Goal: Information Seeking & Learning: Learn about a topic

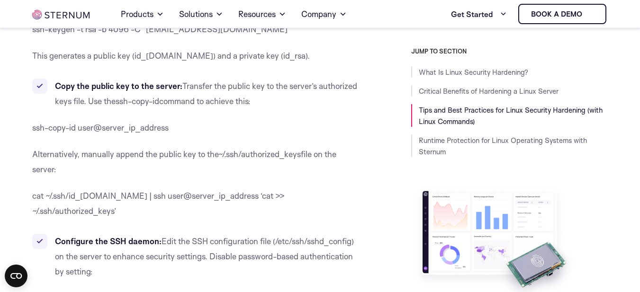
scroll to position [3591, 0]
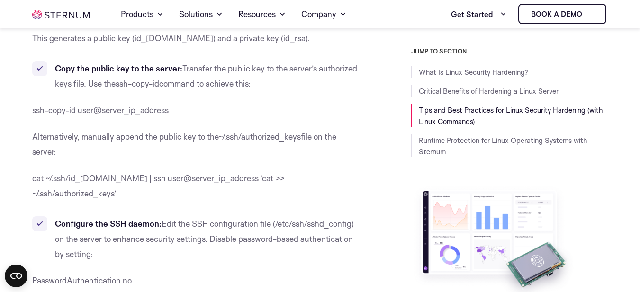
click at [316, 217] on li "Configure the SSH daemon: Edit the SSH configuration file ( /etc/ssh/sshd_confi…" at bounding box center [197, 239] width 330 height 45
click at [307, 217] on li "Configure the SSH daemon: Edit the SSH configuration file ( /etc/ssh/sshd_confi…" at bounding box center [197, 239] width 330 height 45
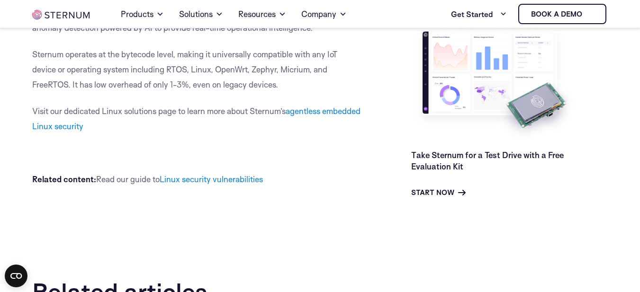
scroll to position [0, 0]
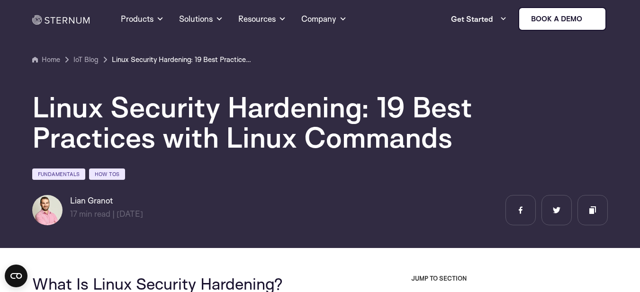
click at [375, 141] on h1 "Linux Security Hardening: 19 Best Practices with Linux Commands" at bounding box center [316, 122] width 569 height 61
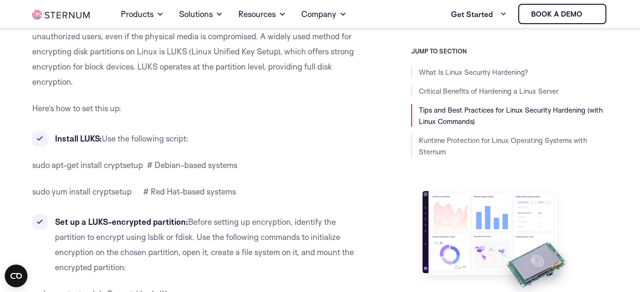
scroll to position [894, 0]
drag, startPoint x: 81, startPoint y: 167, endPoint x: 145, endPoint y: 166, distance: 63.5
click at [145, 166] on span "sudo apt-get install cryptsetup # Debian-based systems" at bounding box center [134, 165] width 205 height 10
drag, startPoint x: 133, startPoint y: 191, endPoint x: 95, endPoint y: 193, distance: 38.4
click at [95, 193] on span "sudo yum install cryptsetup # Red Hat-based systems" at bounding box center [134, 191] width 204 height 10
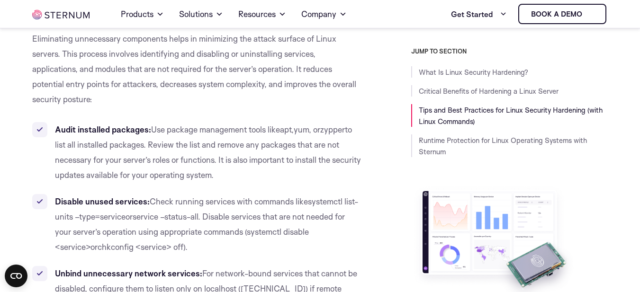
scroll to position [1443, 0]
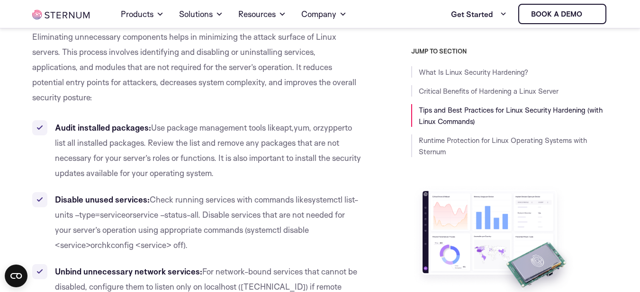
click at [201, 166] on li "Audit installed packages: Use package management tools like apt , yum , or zypp…" at bounding box center [197, 150] width 330 height 61
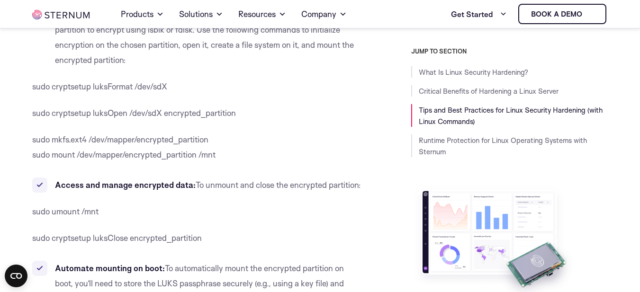
scroll to position [1103, 0]
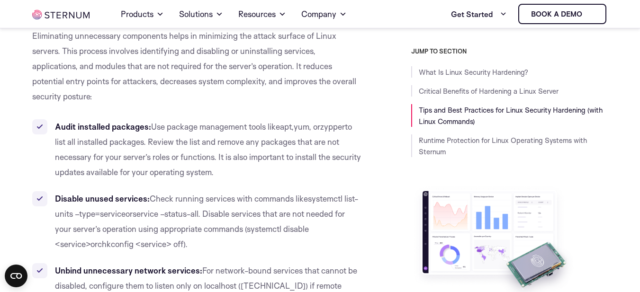
scroll to position [1463, 0]
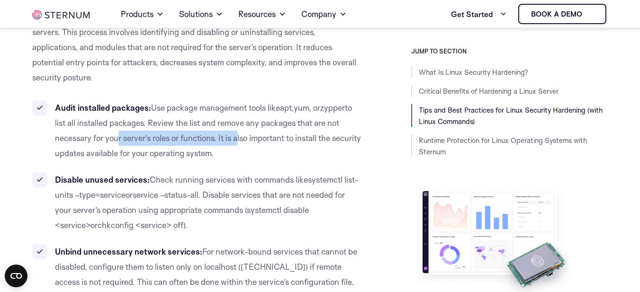
drag, startPoint x: 114, startPoint y: 139, endPoint x: 236, endPoint y: 142, distance: 121.8
click at [236, 142] on span "to list all installed packages. Review the list and remove any packages that ar…" at bounding box center [208, 130] width 306 height 55
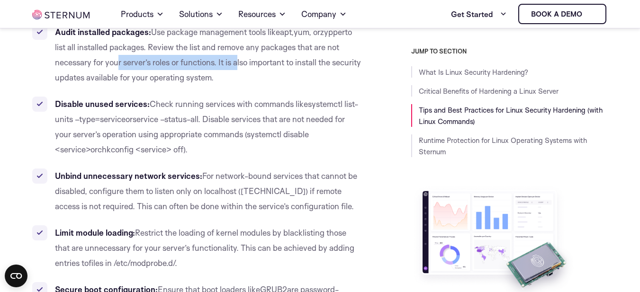
scroll to position [1558, 0]
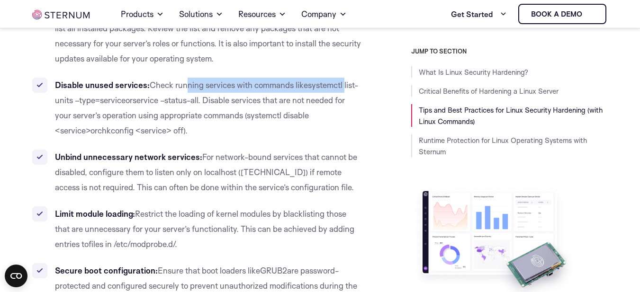
drag, startPoint x: 187, startPoint y: 88, endPoint x: 348, endPoint y: 91, distance: 161.1
click at [348, 91] on li "Disable unused services: Check running services with commands like systemctl li…" at bounding box center [197, 108] width 330 height 61
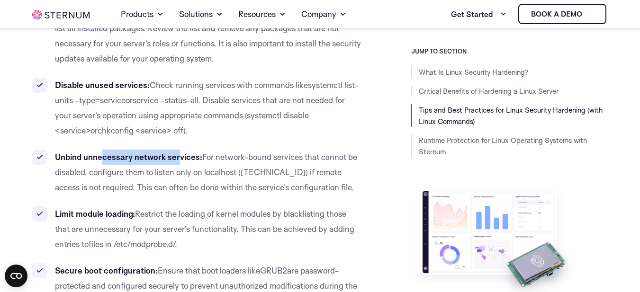
drag, startPoint x: 102, startPoint y: 159, endPoint x: 176, endPoint y: 162, distance: 74.5
click at [176, 162] on li "Unbind unnecessary network services: For network-bound services that cannot be …" at bounding box center [197, 172] width 330 height 45
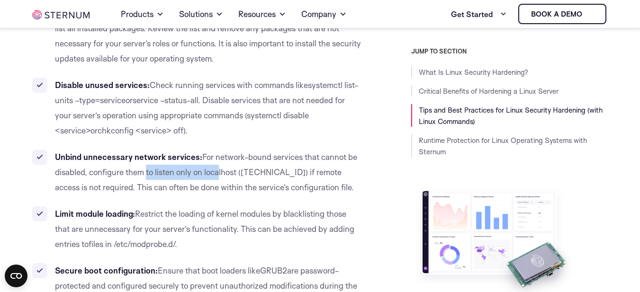
drag, startPoint x: 144, startPoint y: 176, endPoint x: 216, endPoint y: 175, distance: 71.6
click at [216, 175] on span "For network-bound services that cannot be disabled, configure them to listen on…" at bounding box center [206, 172] width 302 height 40
click at [181, 188] on span "For network-bound services that cannot be disabled, configure them to listen on…" at bounding box center [206, 172] width 302 height 40
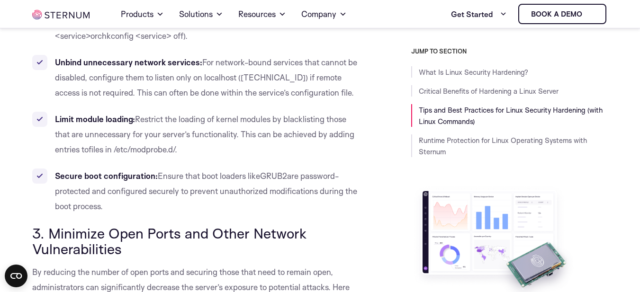
scroll to position [1672, 0]
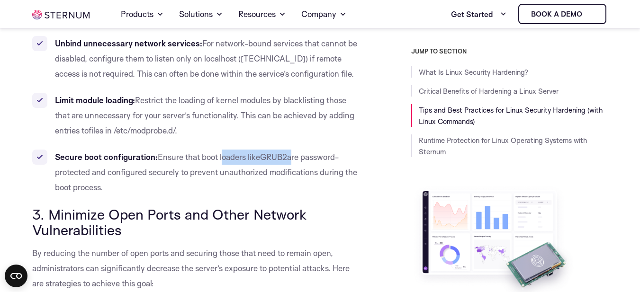
drag, startPoint x: 221, startPoint y: 157, endPoint x: 297, endPoint y: 159, distance: 75.4
click at [297, 159] on li "Secure boot configuration: Ensure that boot loaders like GRUB2 are password-pro…" at bounding box center [197, 172] width 330 height 45
click at [125, 186] on li "Secure boot configuration: Ensure that boot loaders like GRUB2 are password-pro…" at bounding box center [197, 172] width 330 height 45
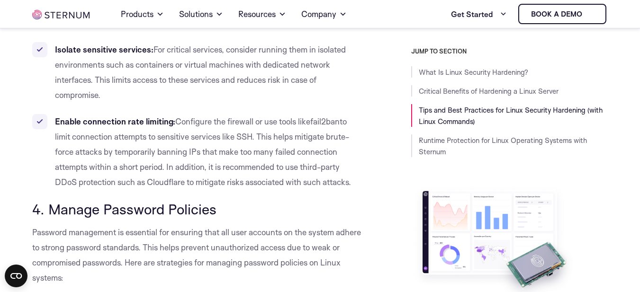
scroll to position [2297, 0]
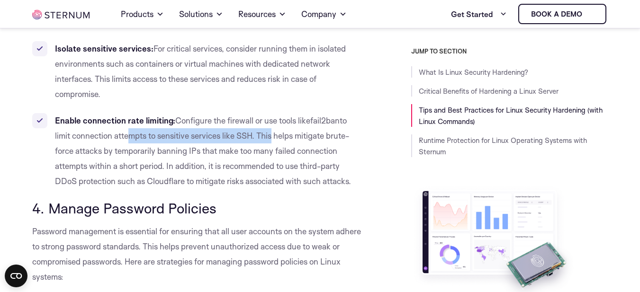
drag, startPoint x: 125, startPoint y: 138, endPoint x: 272, endPoint y: 140, distance: 146.9
click at [272, 140] on span "to limit connection attempts to sensitive services like SSH. This helps mitigat…" at bounding box center [203, 151] width 296 height 71
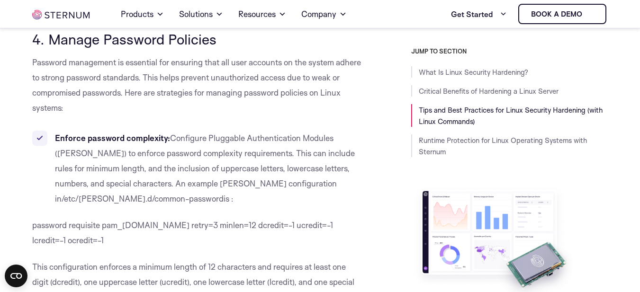
scroll to position [2468, 0]
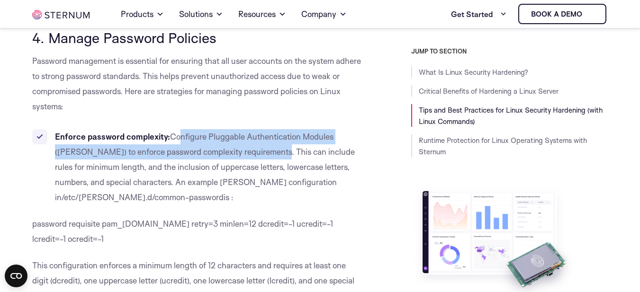
drag, startPoint x: 180, startPoint y: 139, endPoint x: 252, endPoint y: 148, distance: 73.1
click at [252, 148] on span "Configure Pluggable Authentication Modules ([PERSON_NAME]) to enforce password …" at bounding box center [205, 167] width 300 height 71
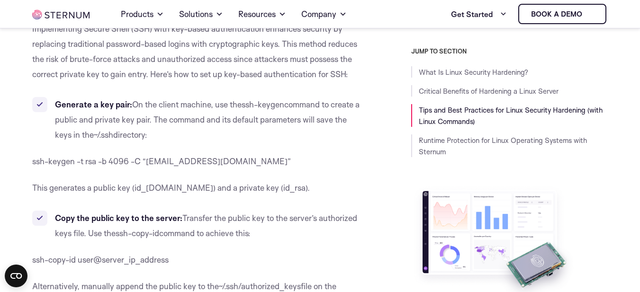
scroll to position [3443, 0]
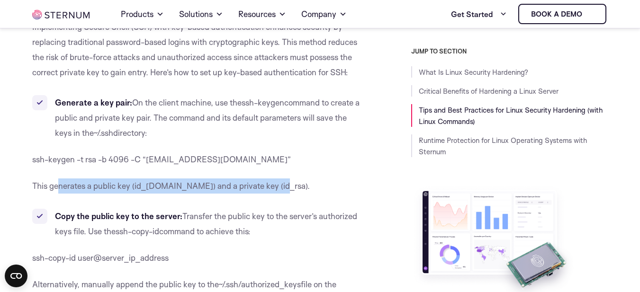
drag, startPoint x: 60, startPoint y: 174, endPoint x: 270, endPoint y: 165, distance: 209.6
click at [270, 179] on p "This generates a public key (id_[DOMAIN_NAME]) and a private key (id_rsa)." at bounding box center [197, 186] width 330 height 15
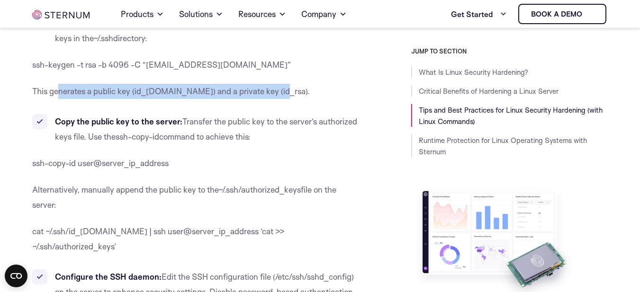
scroll to position [3557, 0]
